Goal: Information Seeking & Learning: Learn about a topic

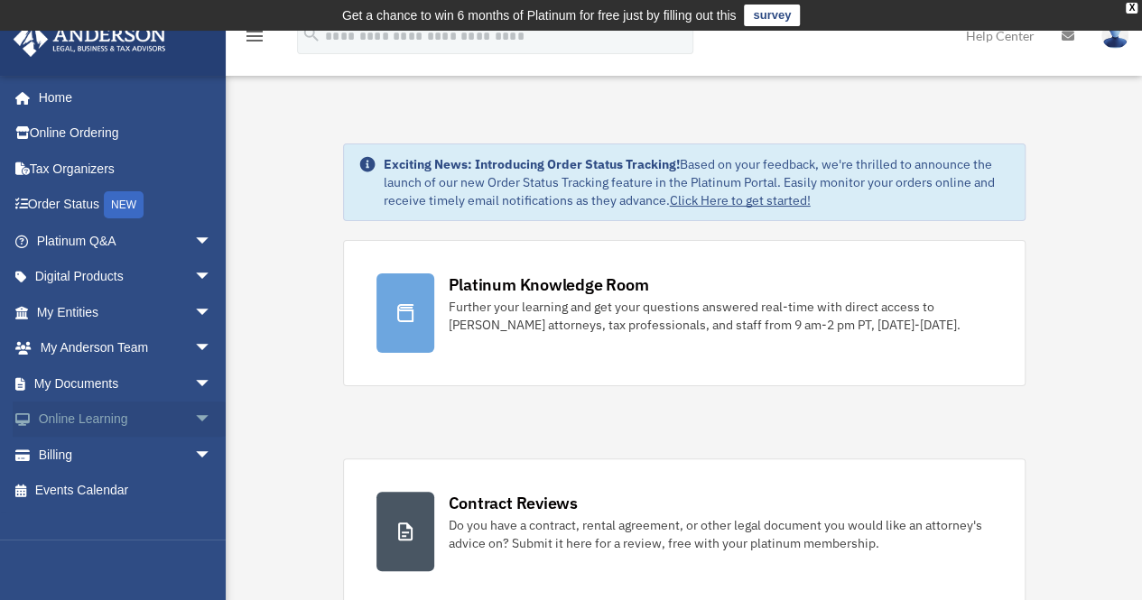
click at [162, 410] on link "Online Learning arrow_drop_down" at bounding box center [126, 420] width 227 height 36
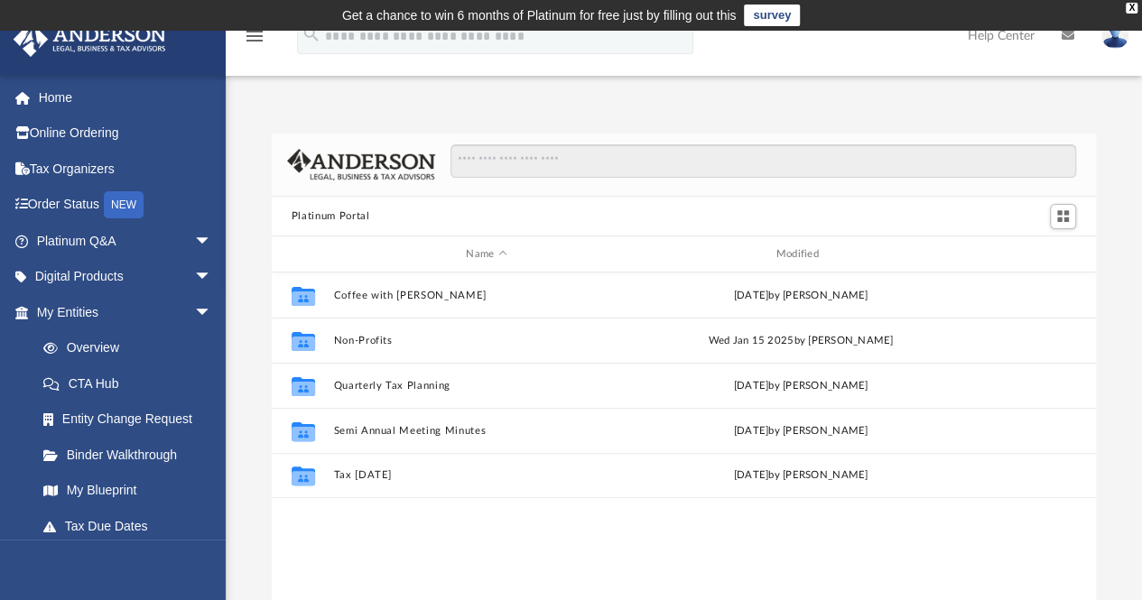
scroll to position [396, 811]
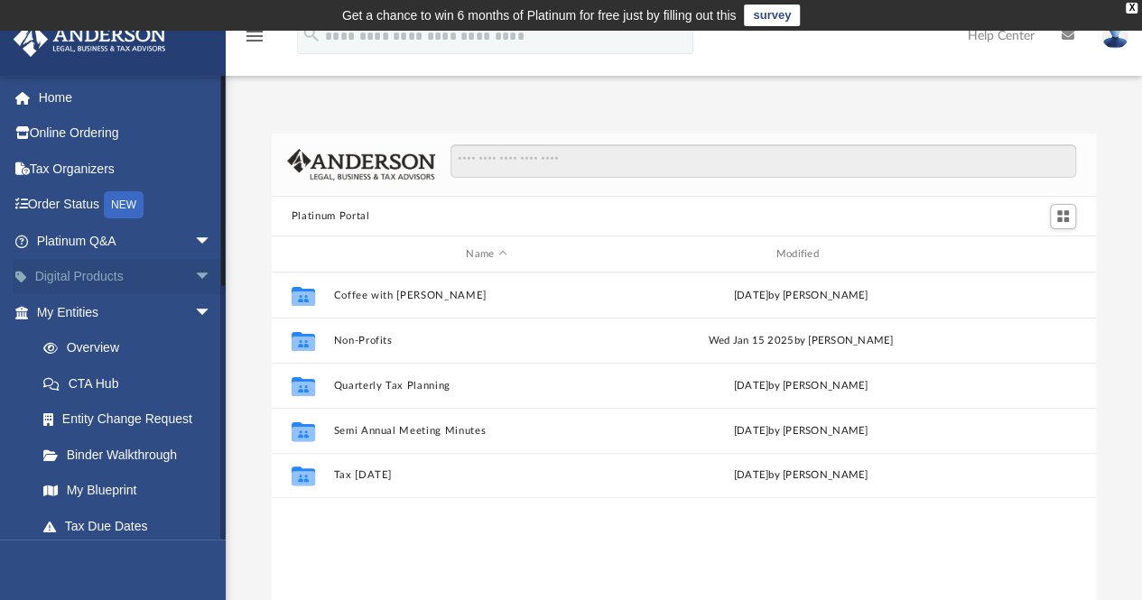
click at [117, 277] on link "Digital Products arrow_drop_down" at bounding box center [126, 277] width 227 height 36
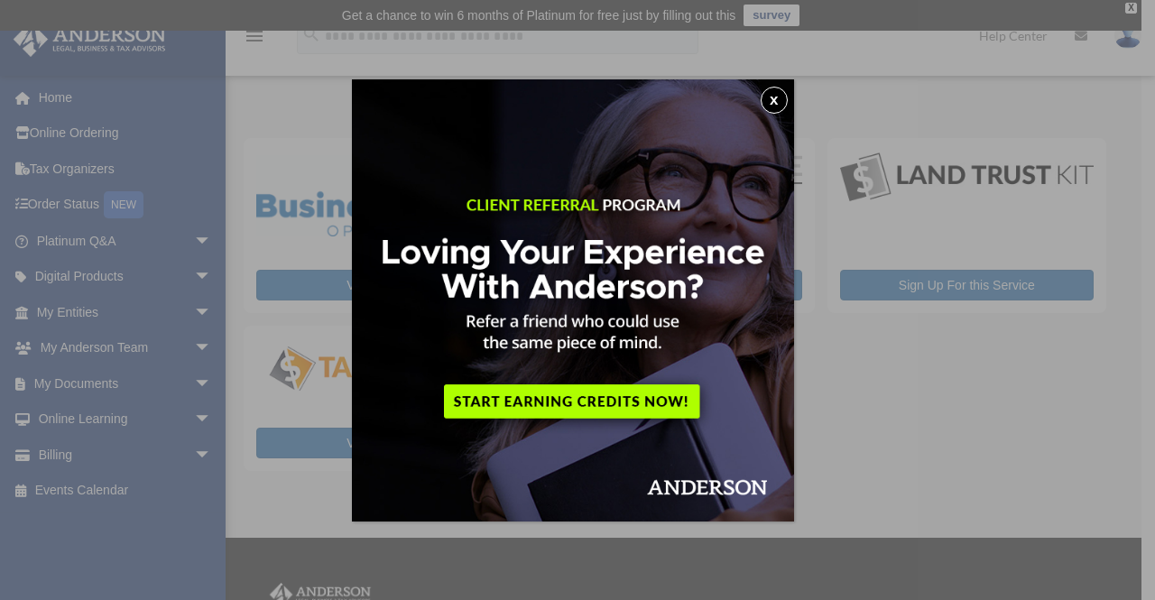
click at [794, 102] on img at bounding box center [573, 300] width 442 height 442
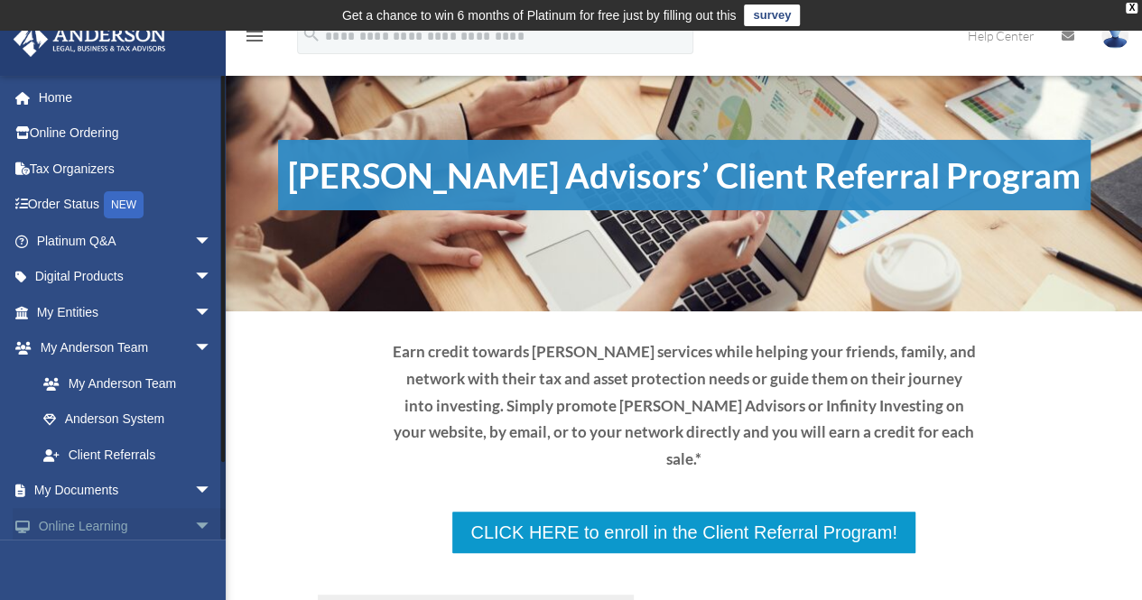
click at [152, 523] on link "Online Learning arrow_drop_down" at bounding box center [126, 526] width 227 height 36
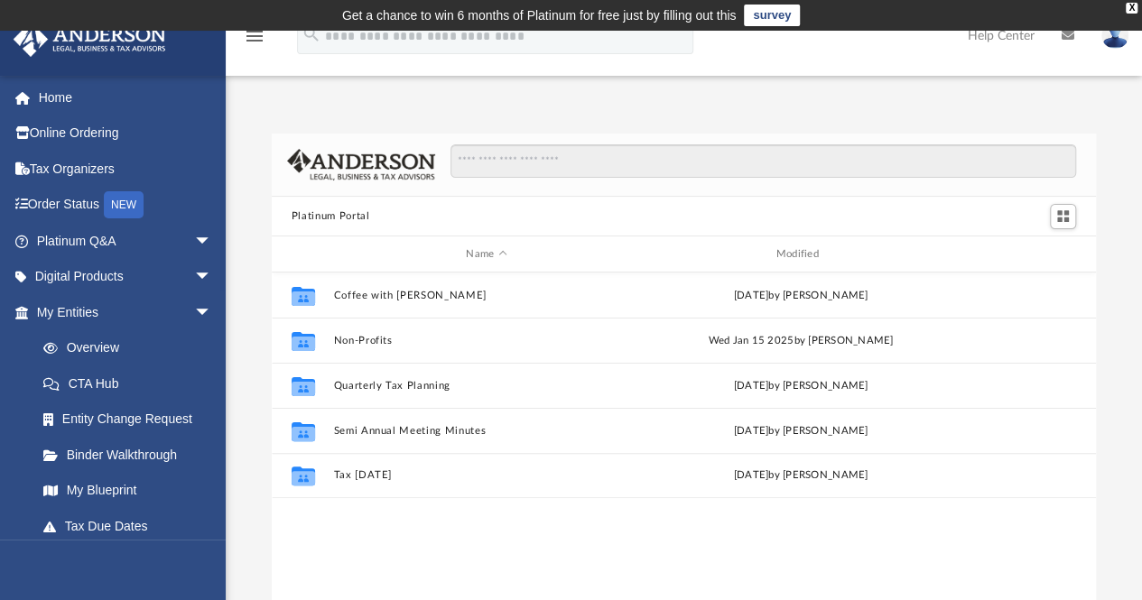
scroll to position [396, 811]
click at [255, 44] on icon "menu" at bounding box center [255, 36] width 22 height 22
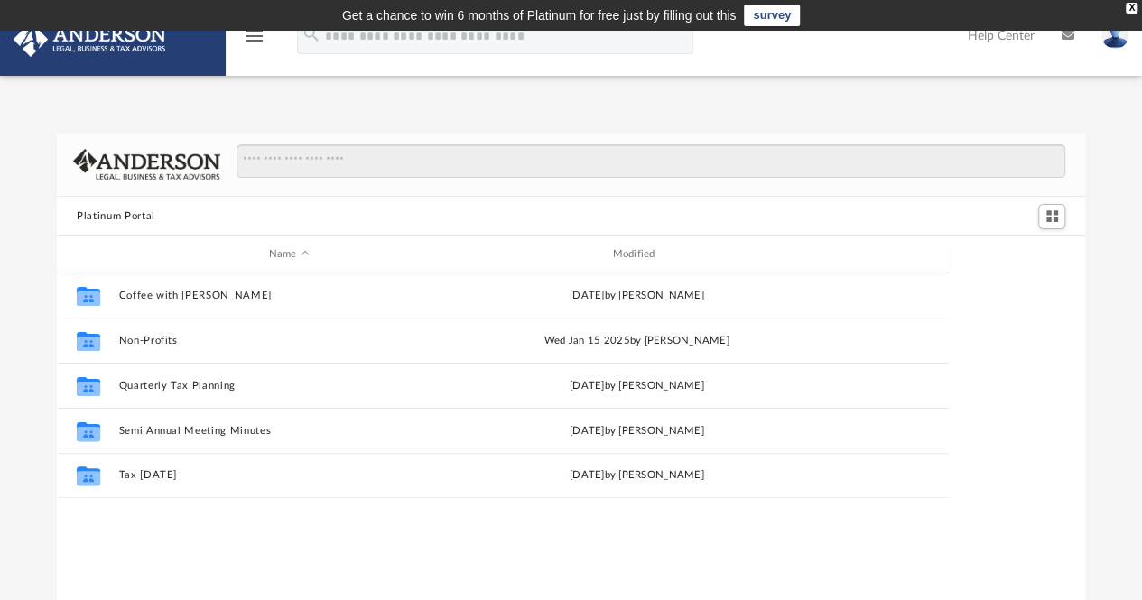
scroll to position [396, 1014]
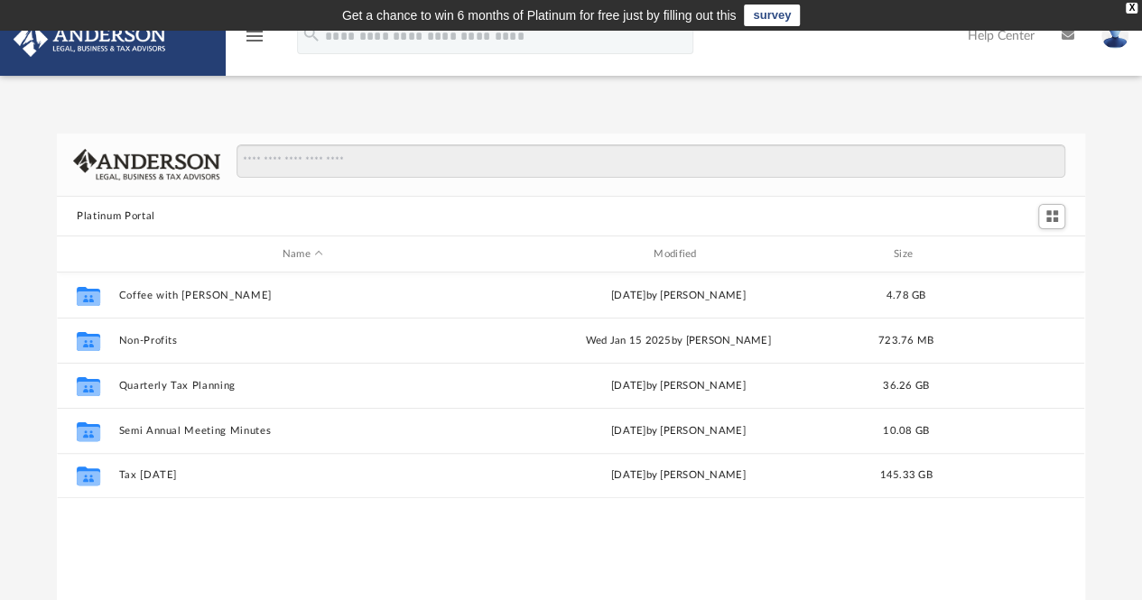
click at [255, 44] on icon "menu" at bounding box center [255, 36] width 22 height 22
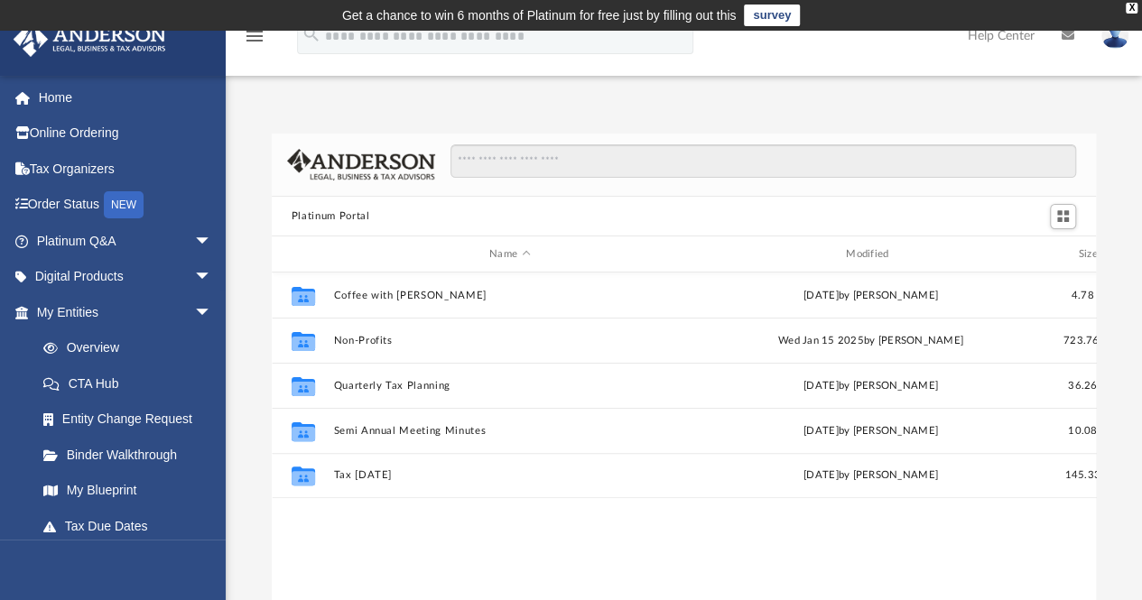
scroll to position [396, 811]
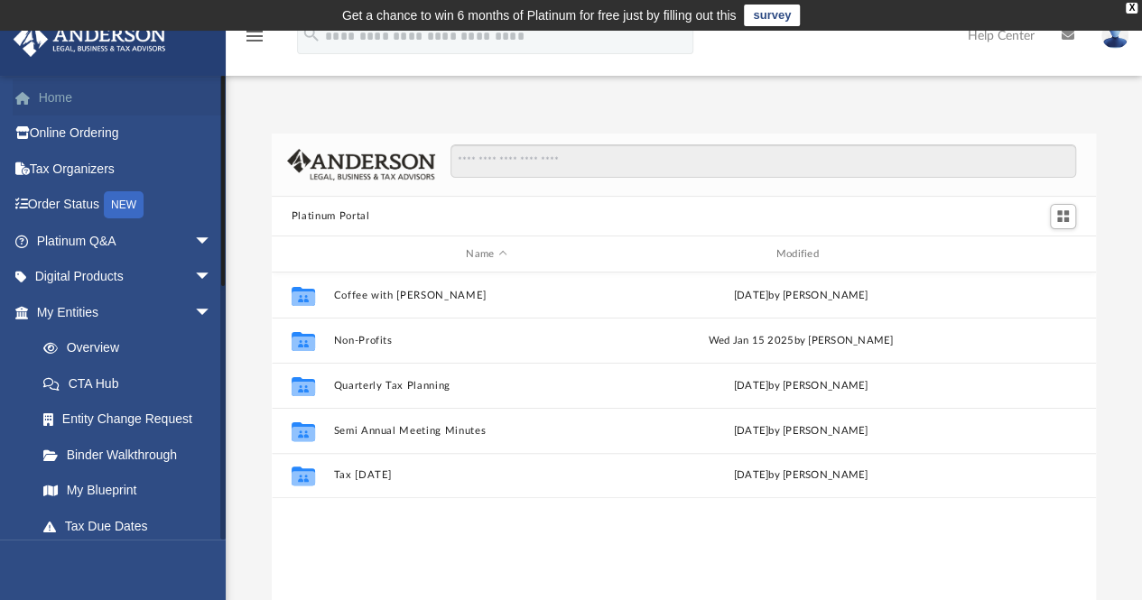
click at [58, 93] on link "Home" at bounding box center [126, 97] width 227 height 36
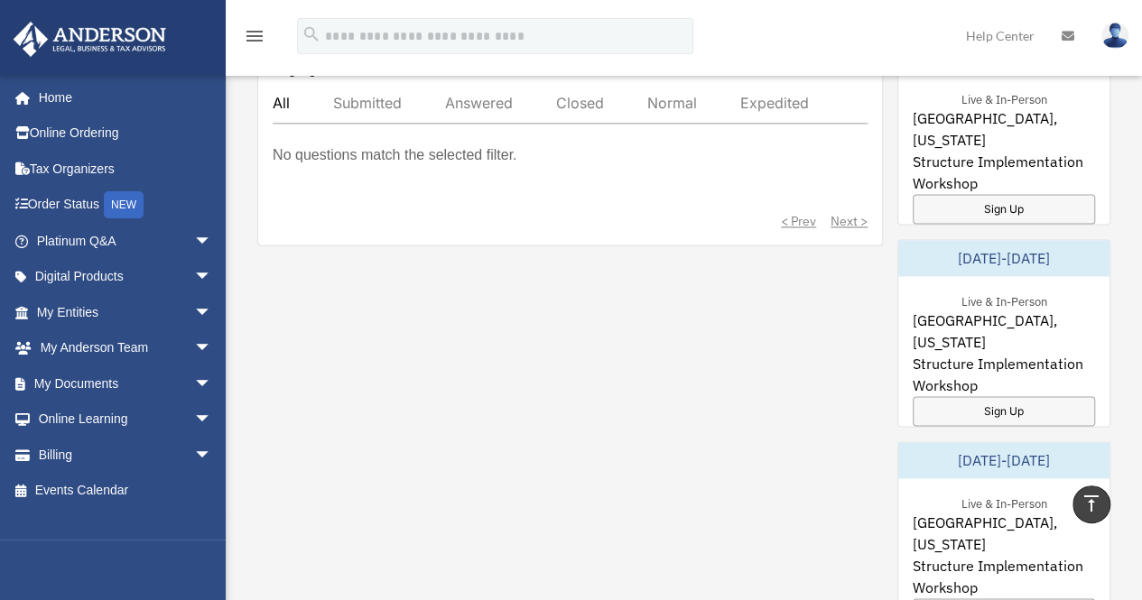
scroll to position [1098, 0]
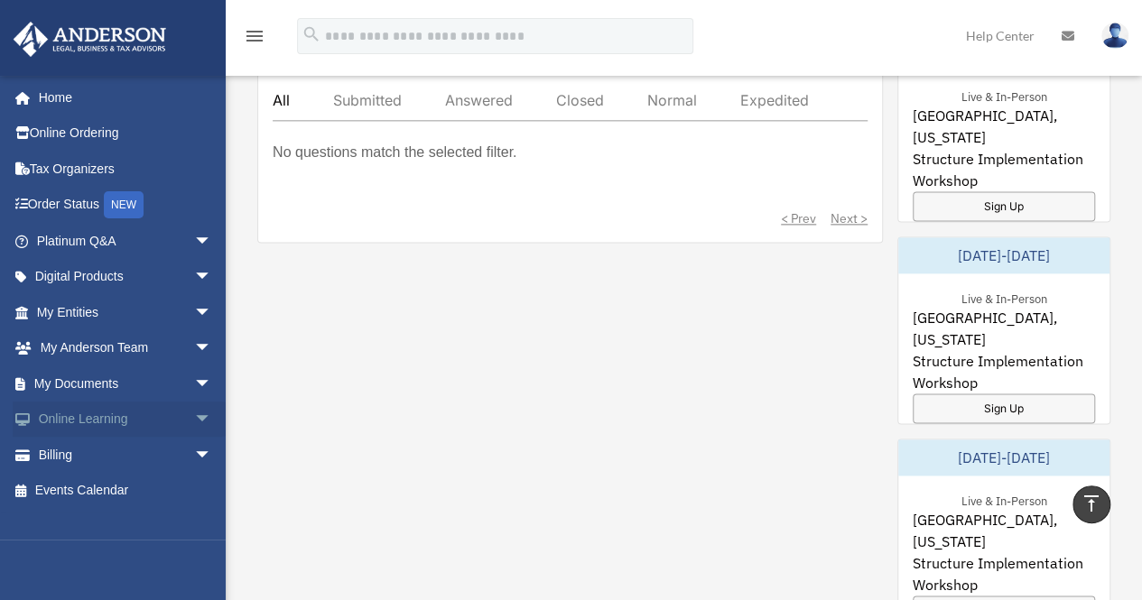
click at [162, 431] on link "Online Learning arrow_drop_down" at bounding box center [126, 420] width 227 height 36
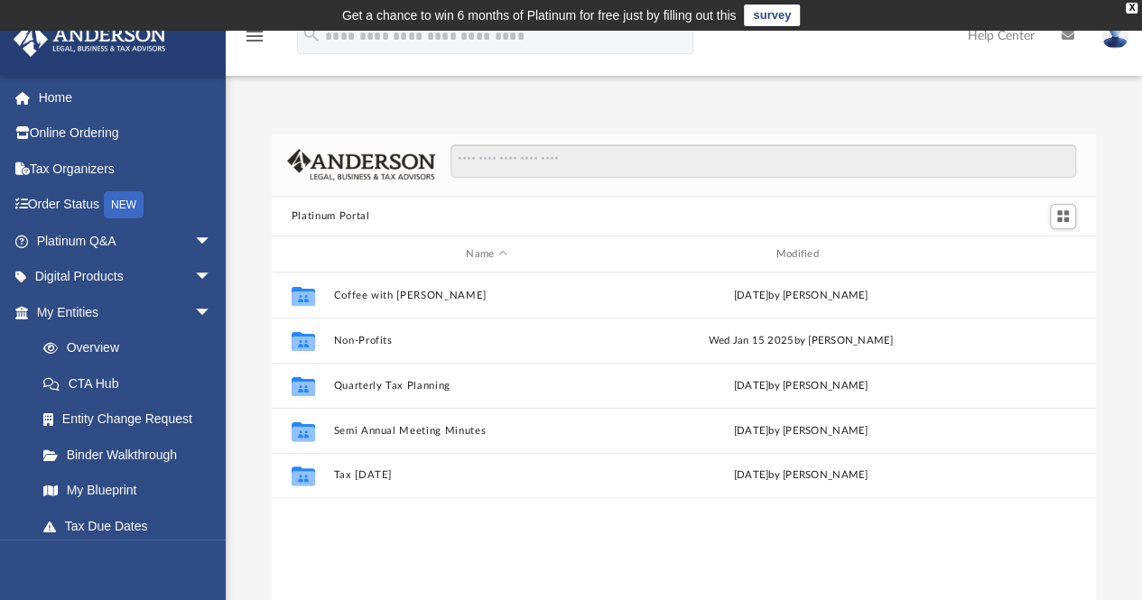
scroll to position [396, 811]
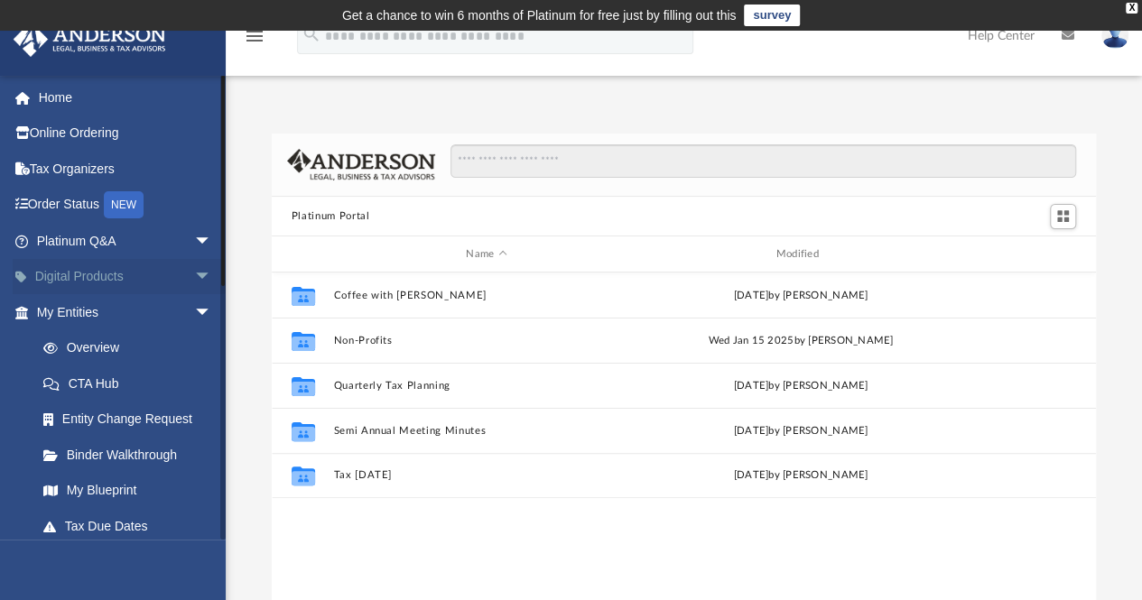
click at [97, 277] on link "Digital Products arrow_drop_down" at bounding box center [126, 277] width 227 height 36
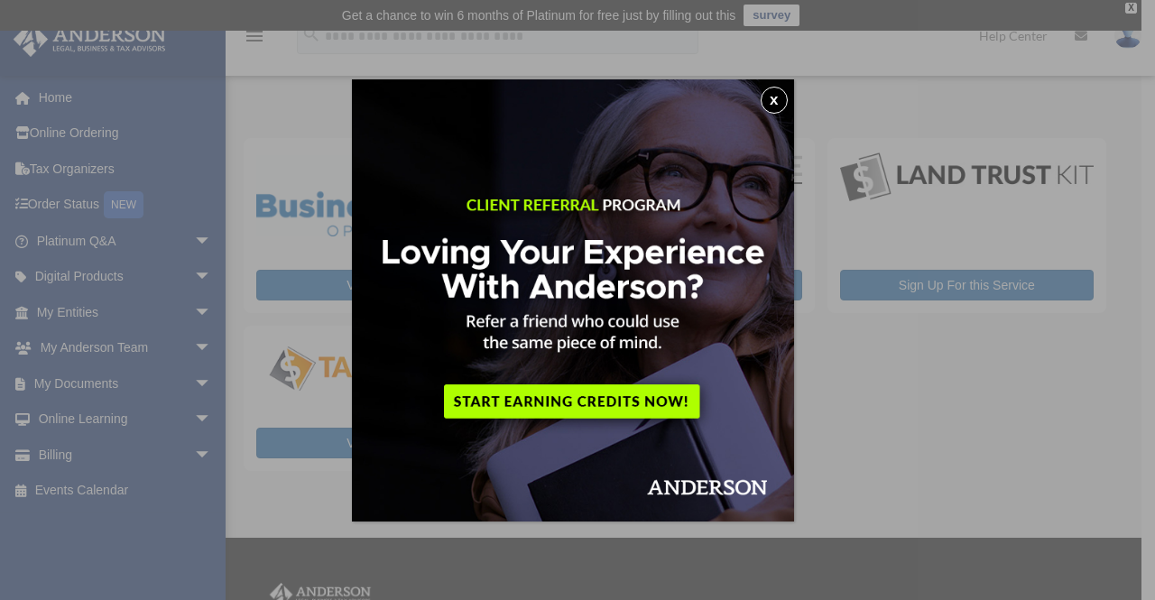
click at [780, 101] on button "x" at bounding box center [774, 100] width 27 height 27
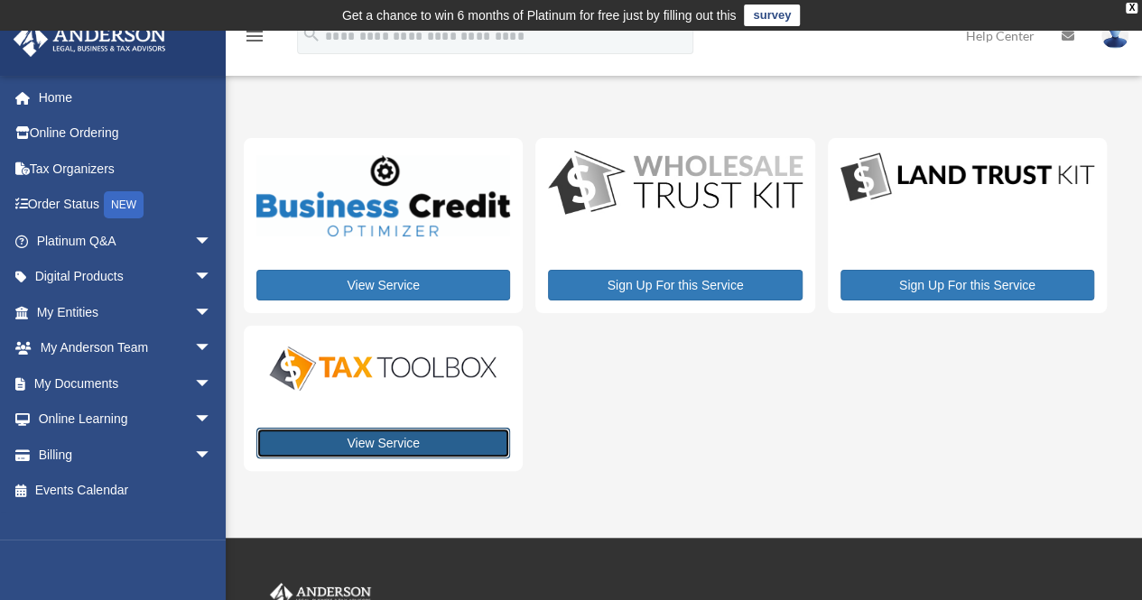
click at [387, 438] on link "View Service" at bounding box center [383, 443] width 254 height 31
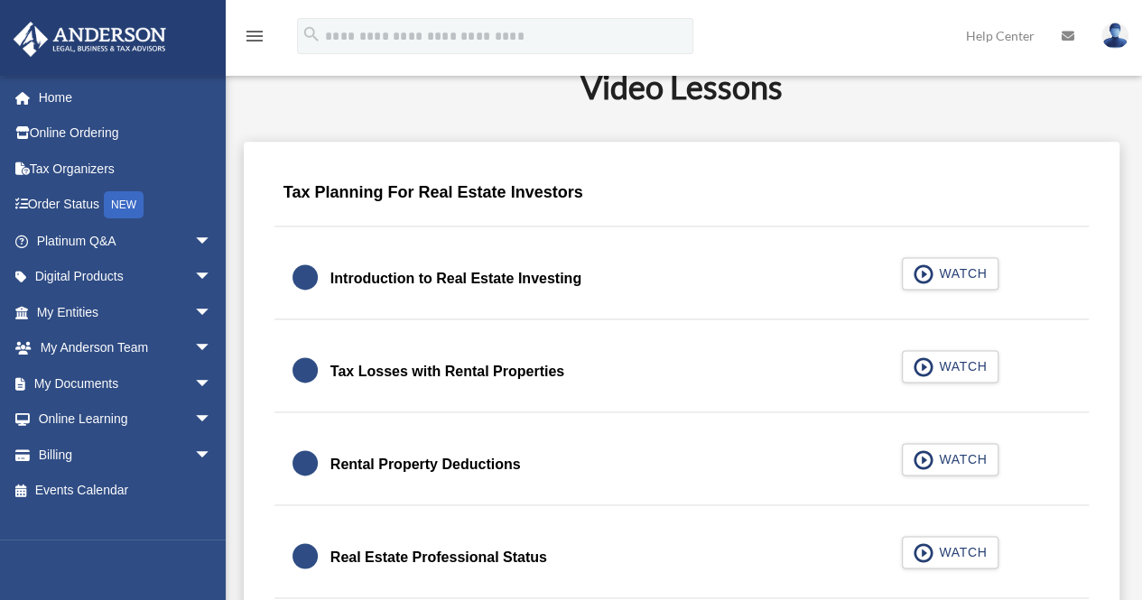
scroll to position [1072, 0]
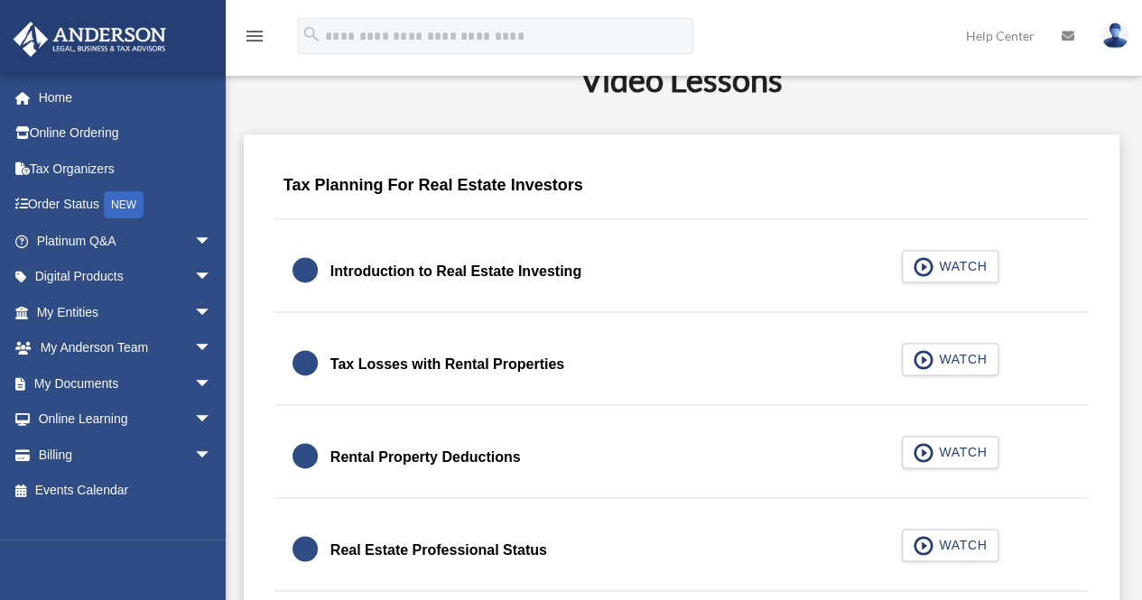
drag, startPoint x: 0, startPoint y: 0, endPoint x: 387, endPoint y: 438, distance: 584.4
drag, startPoint x: 387, startPoint y: 438, endPoint x: 832, endPoint y: 163, distance: 522.8
click at [832, 163] on div "Tax Planning For Real Estate Investors" at bounding box center [681, 190] width 815 height 57
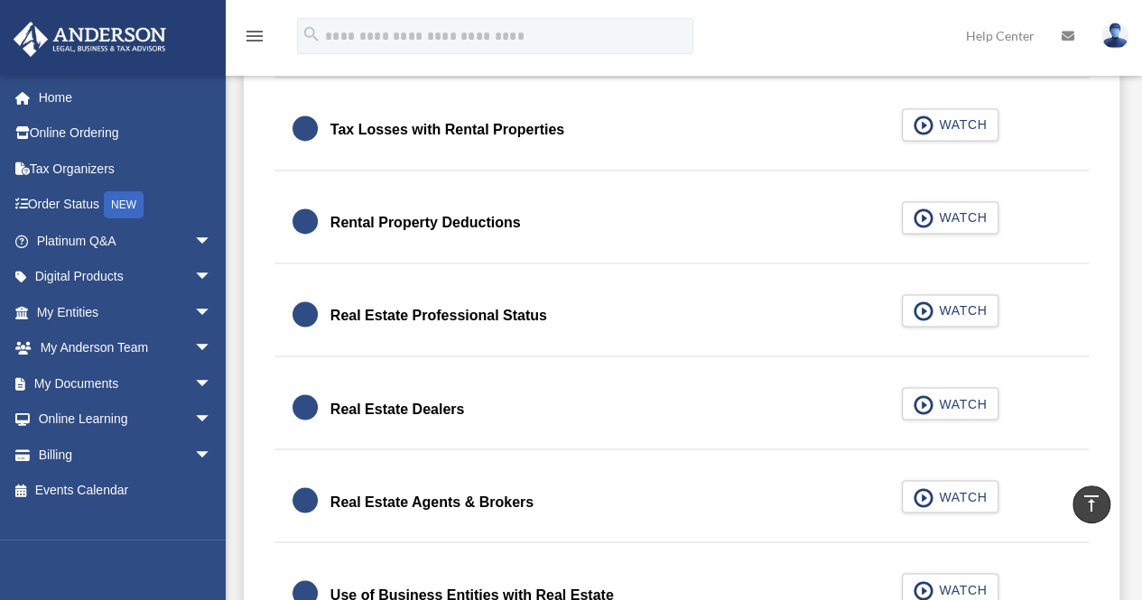
scroll to position [1317, 0]
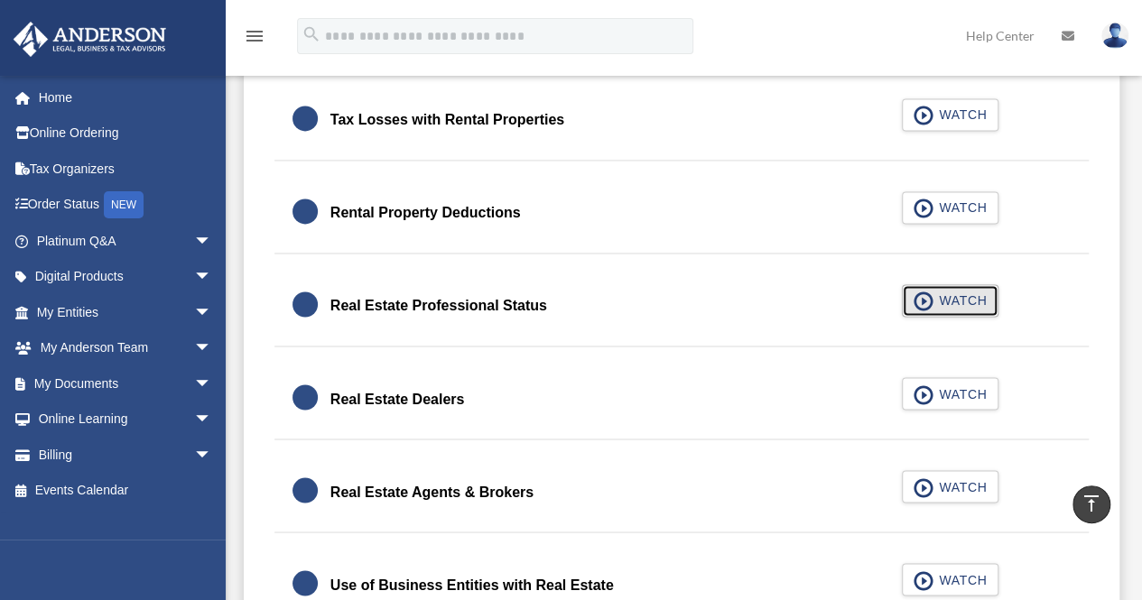
click at [953, 292] on span "WATCH" at bounding box center [959, 301] width 53 height 18
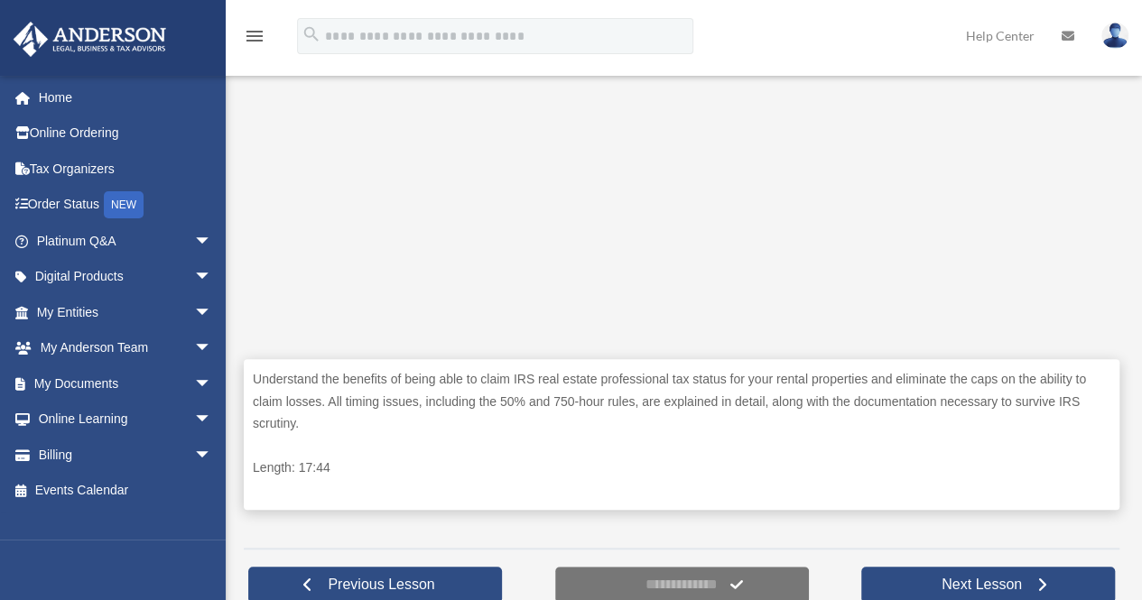
scroll to position [629, 0]
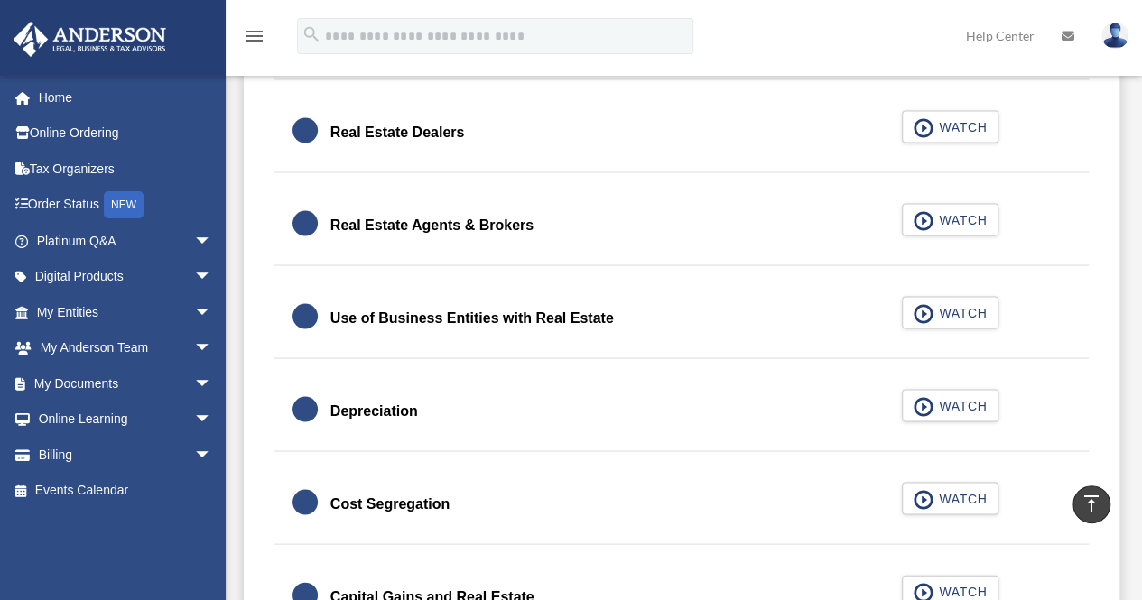
scroll to position [1585, 0]
click at [610, 304] on div "Use of Business Entities with Real Estate" at bounding box center [471, 316] width 283 height 25
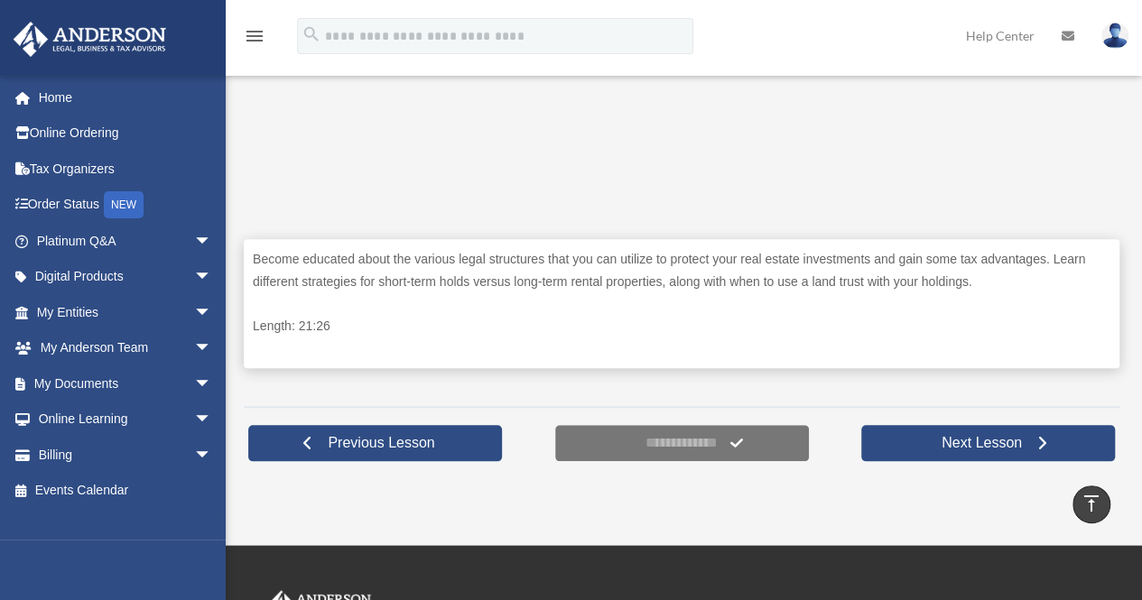
scroll to position [749, 0]
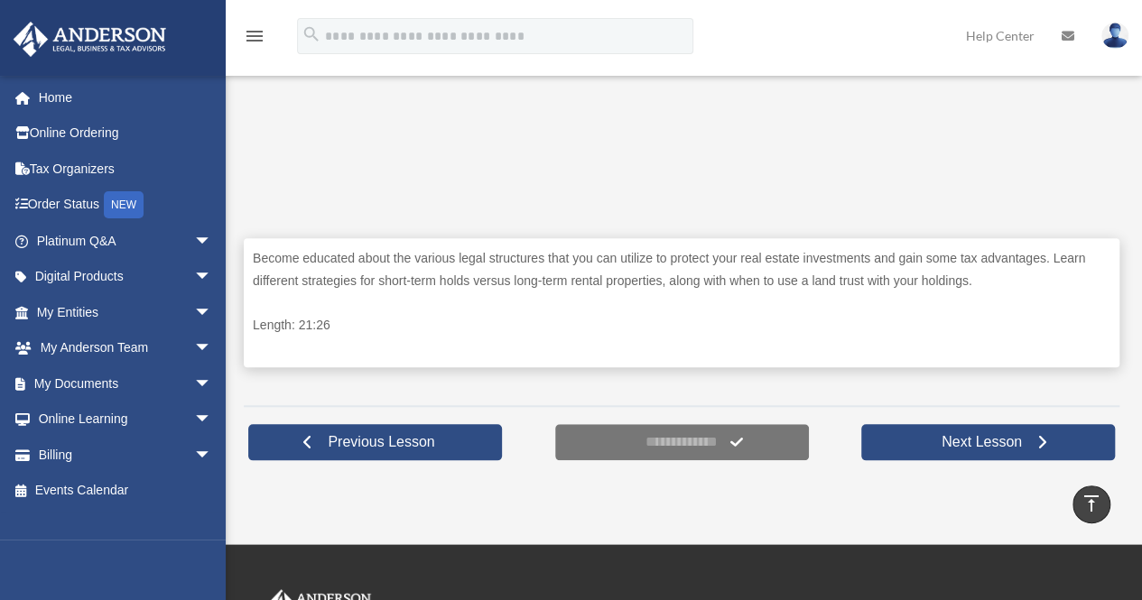
click at [610, 303] on div "Become educated about the various legal structures that you can utilize to prot…" at bounding box center [682, 302] width 876 height 129
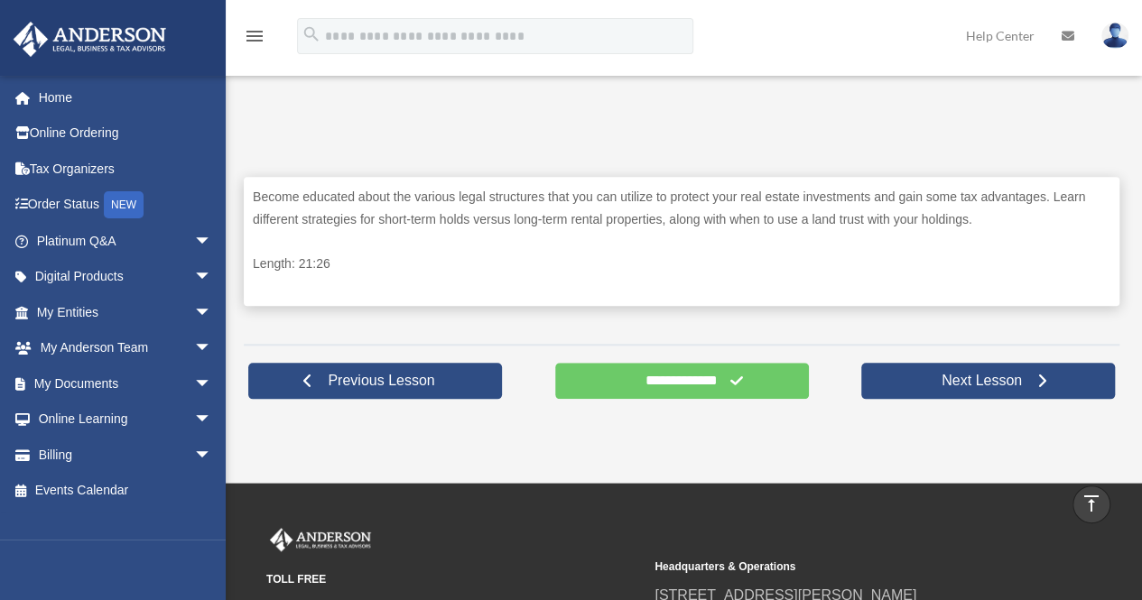
scroll to position [809, 0]
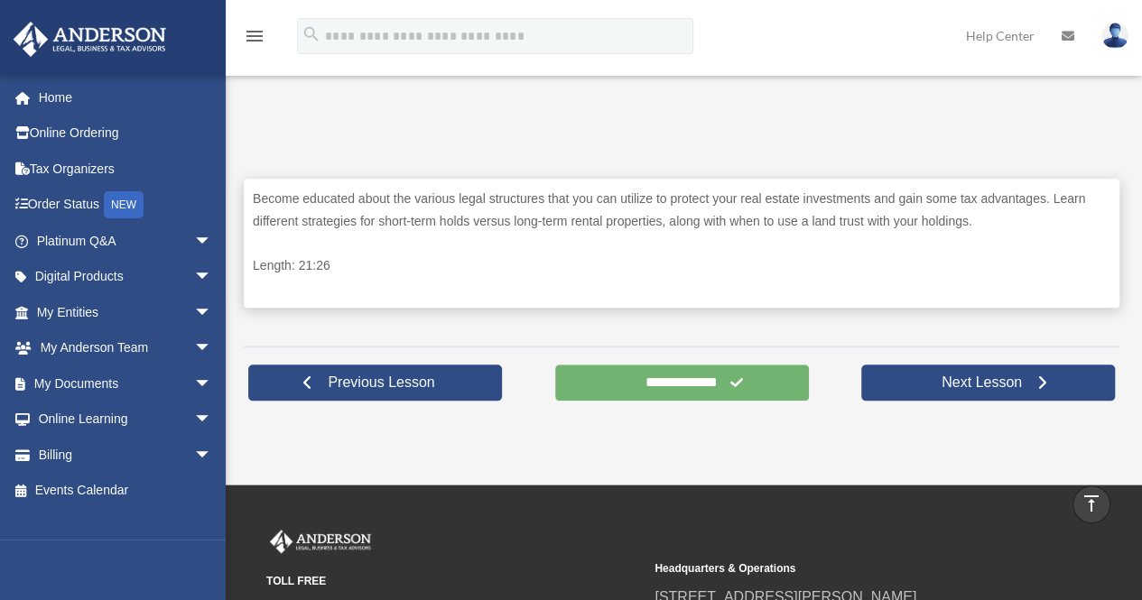
click at [662, 394] on input "**********" at bounding box center [682, 383] width 254 height 36
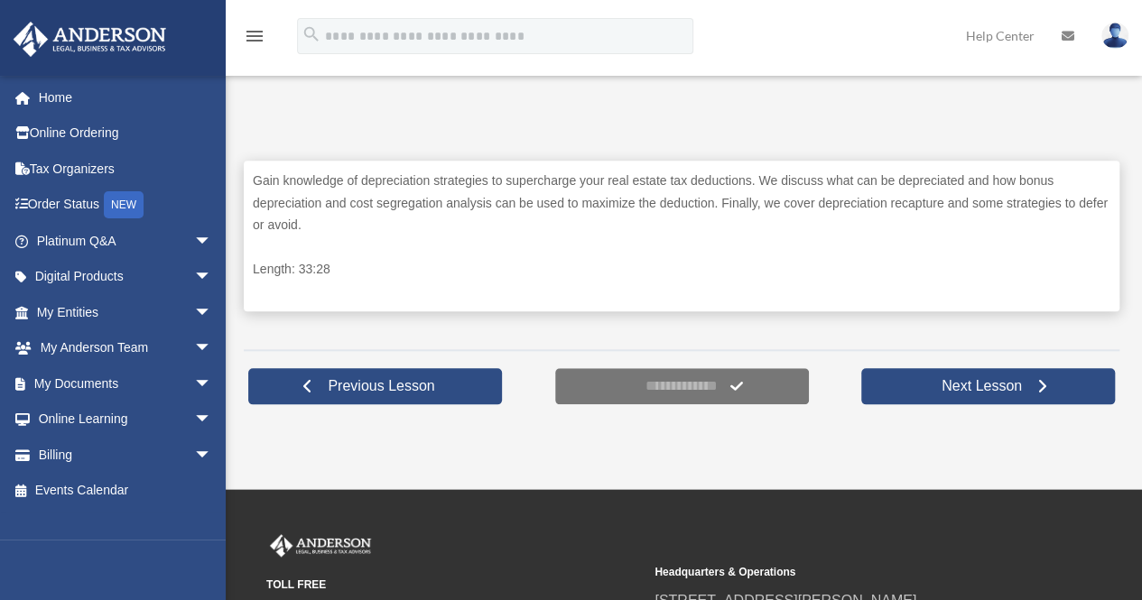
scroll to position [847, 0]
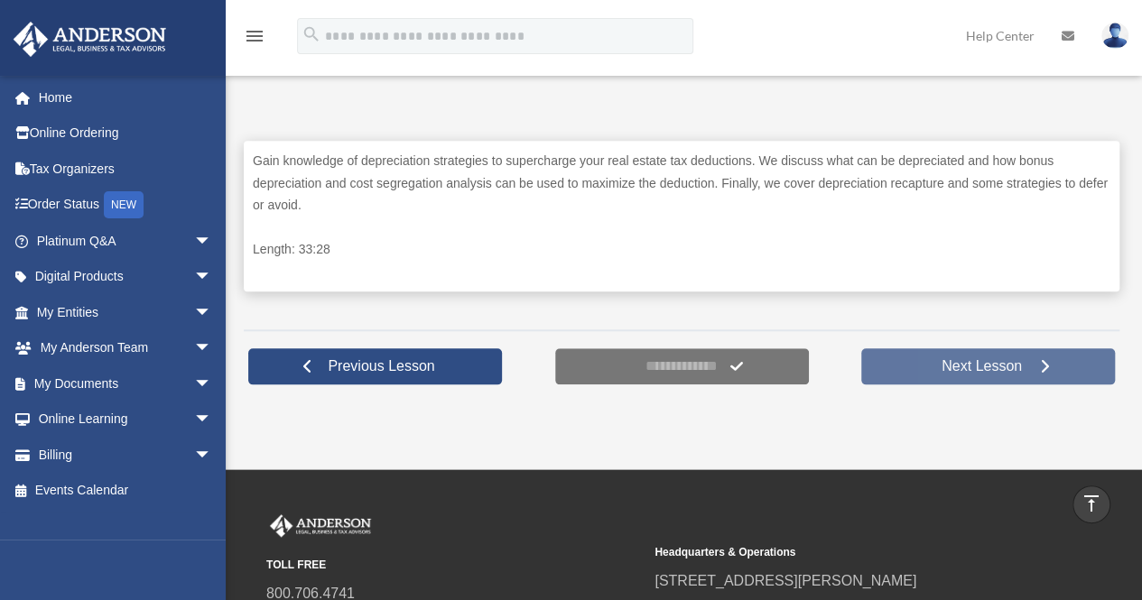
click at [1009, 367] on span "Next Lesson" at bounding box center [981, 366] width 109 height 18
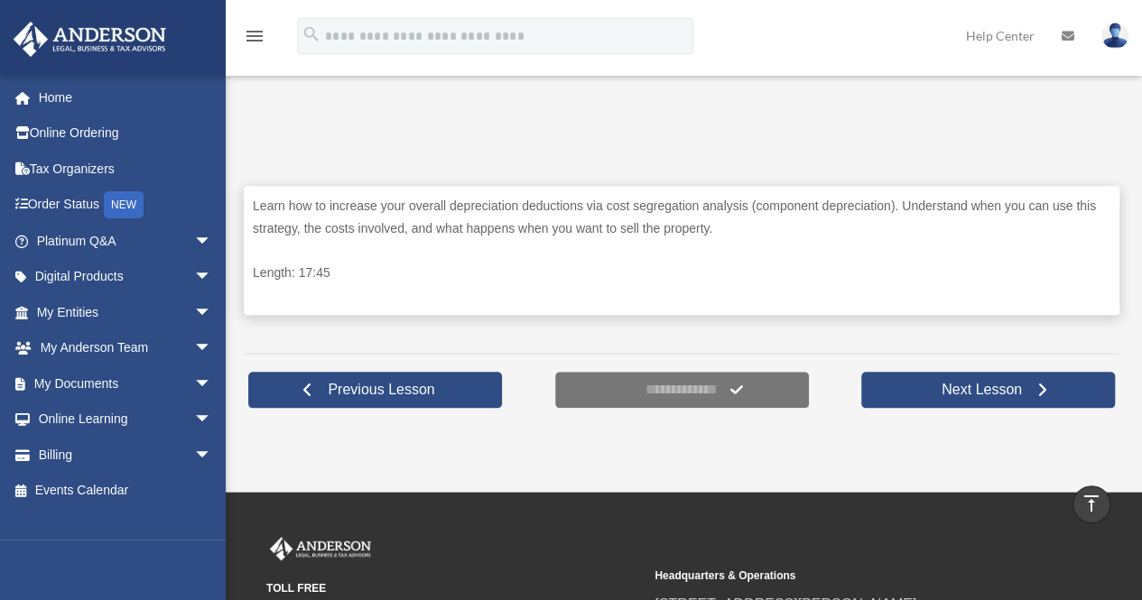
scroll to position [806, 0]
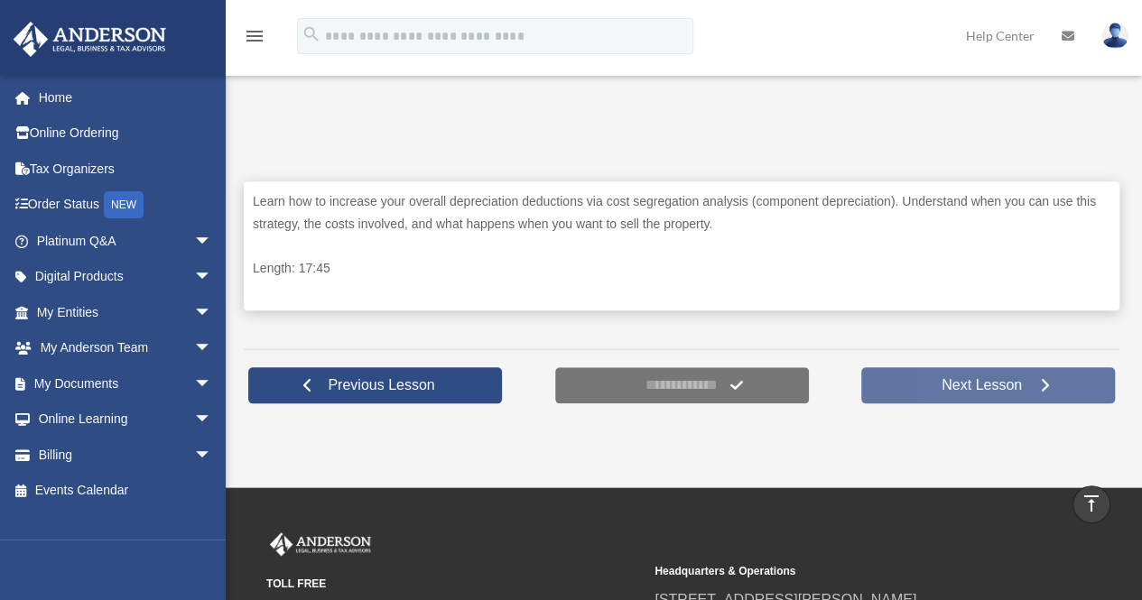
click at [1001, 378] on span "Next Lesson" at bounding box center [981, 385] width 109 height 18
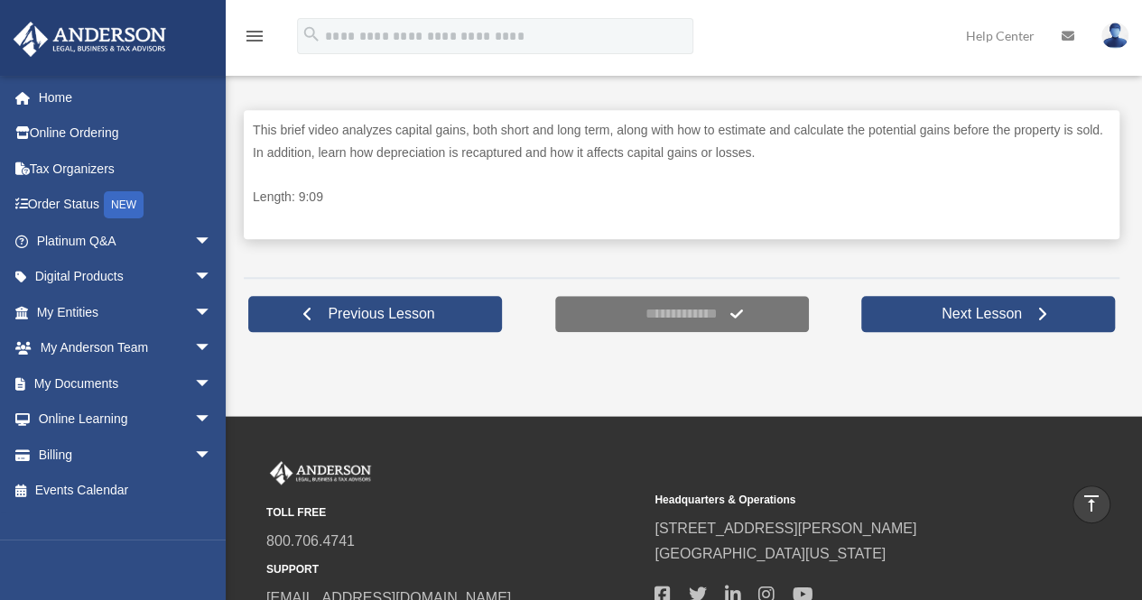
scroll to position [879, 0]
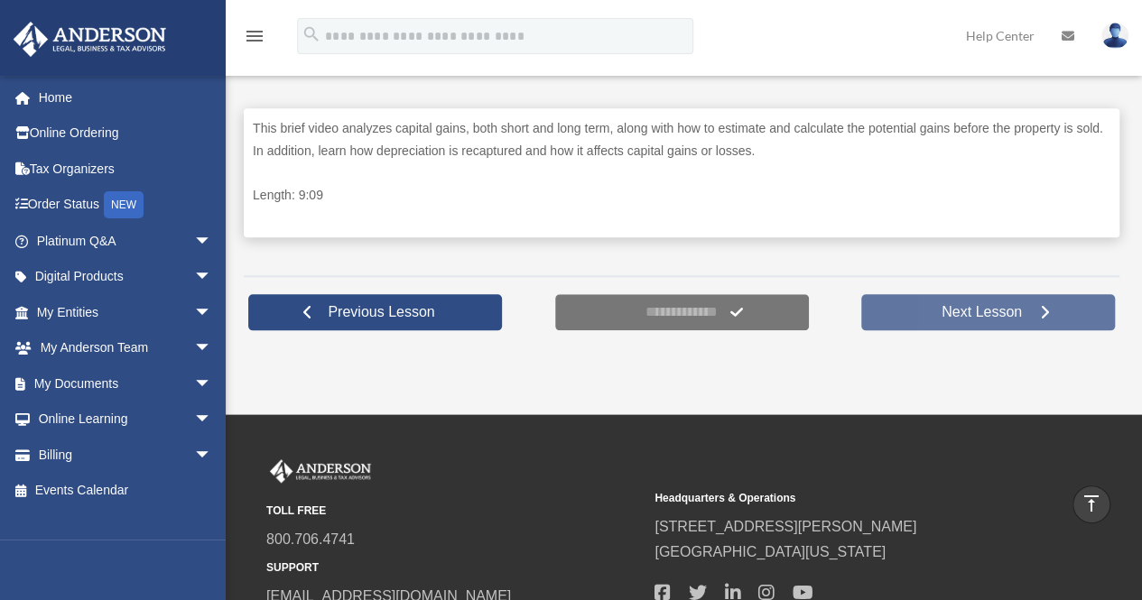
click at [957, 305] on span "Next Lesson" at bounding box center [981, 312] width 109 height 18
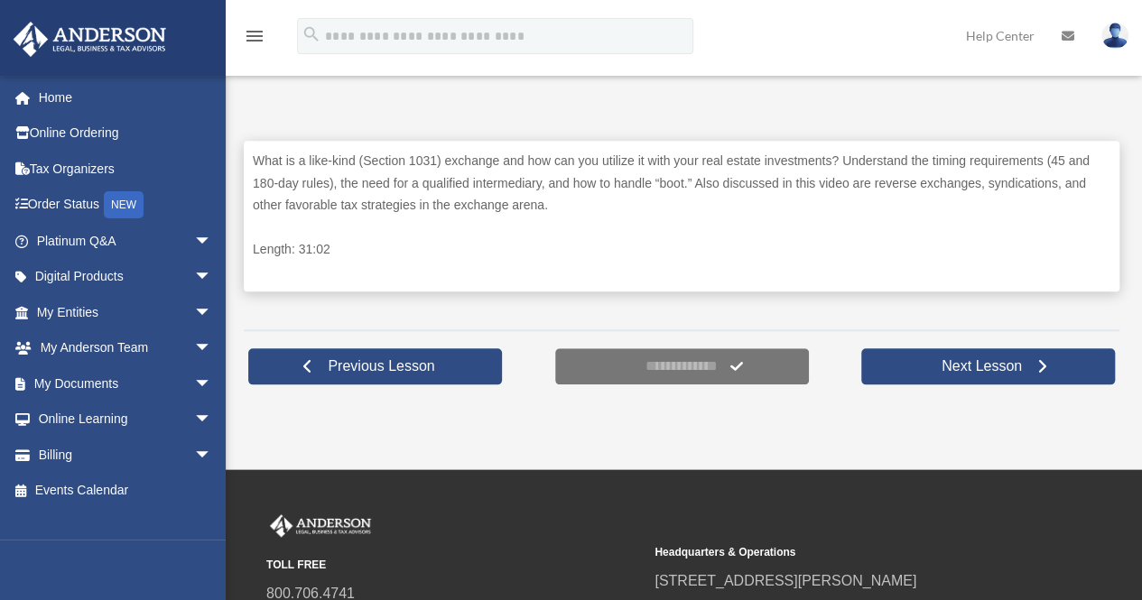
scroll to position [893, 0]
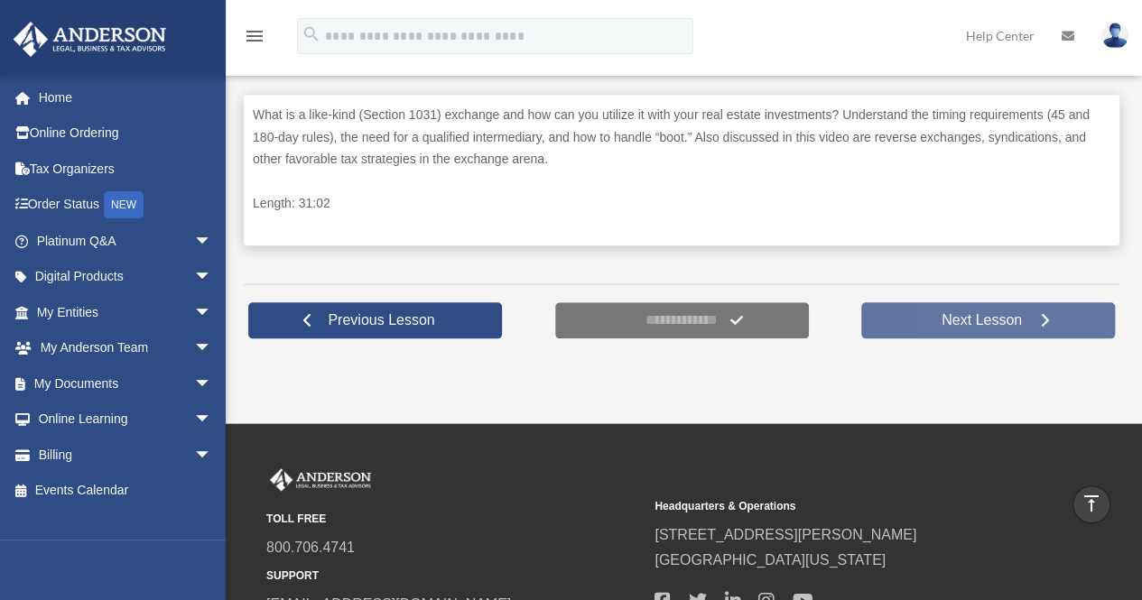
click at [959, 320] on span "Next Lesson" at bounding box center [981, 320] width 109 height 18
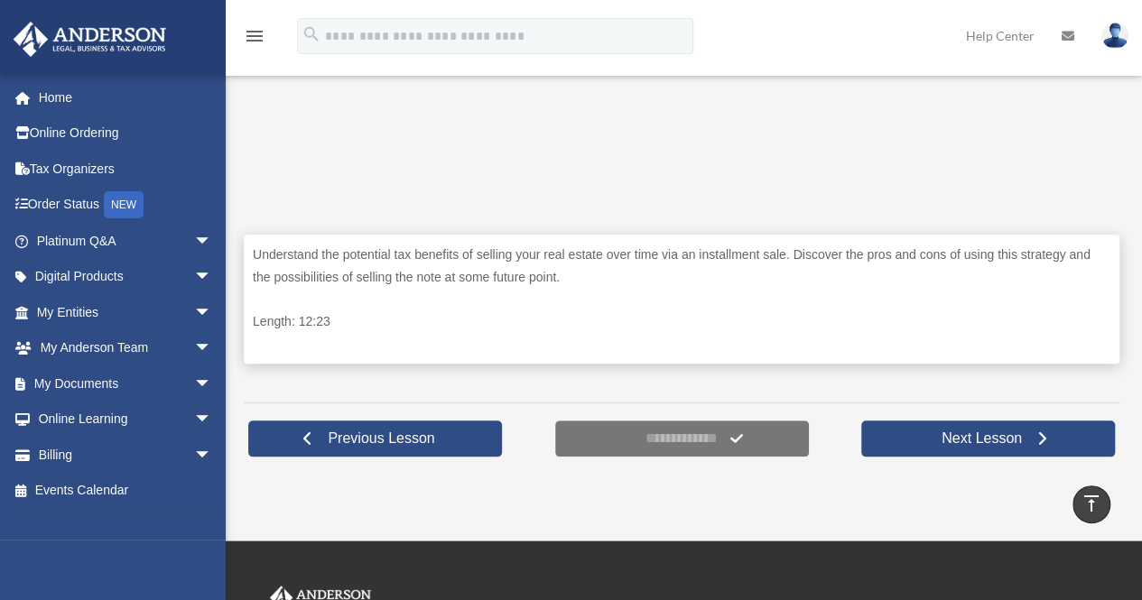
scroll to position [757, 0]
